Goal: Task Accomplishment & Management: Complete application form

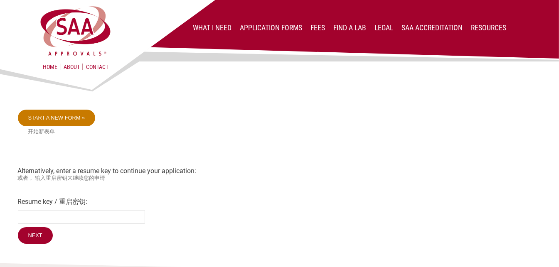
click at [77, 122] on link "Start a new form »" at bounding box center [57, 118] width 78 height 17
